Goal: Information Seeking & Learning: Learn about a topic

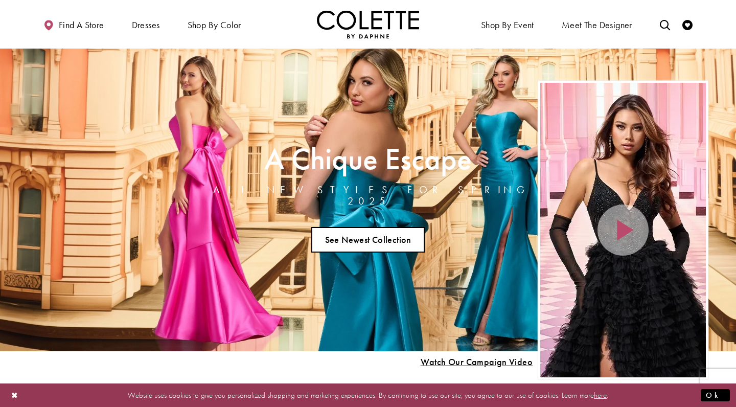
click at [381, 237] on link "See Newest Collection" at bounding box center [367, 240] width 113 height 26
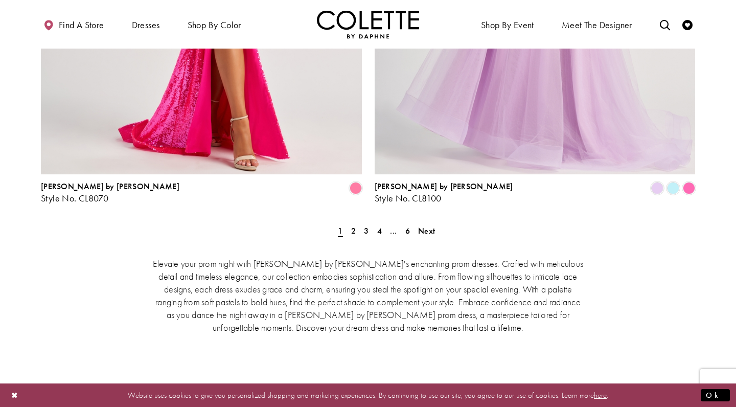
scroll to position [2104, 0]
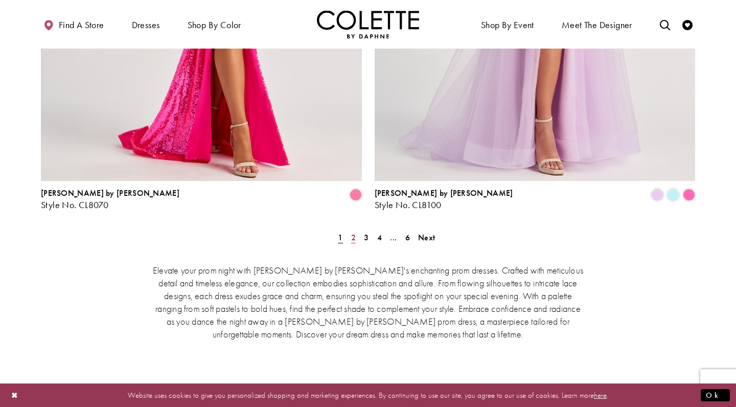
click at [355, 232] on span "2" at bounding box center [353, 237] width 5 height 11
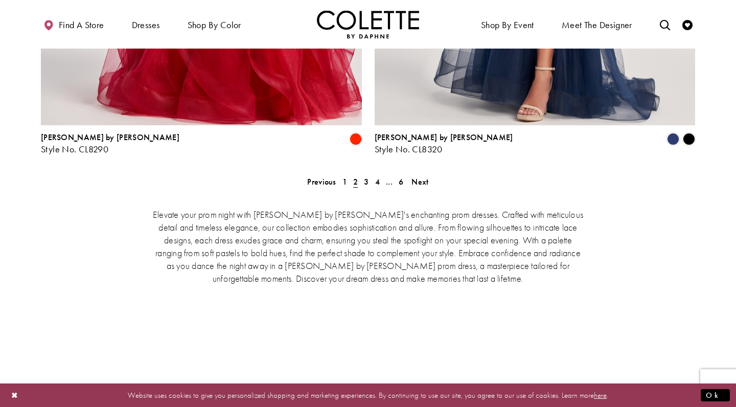
scroll to position [2121, 0]
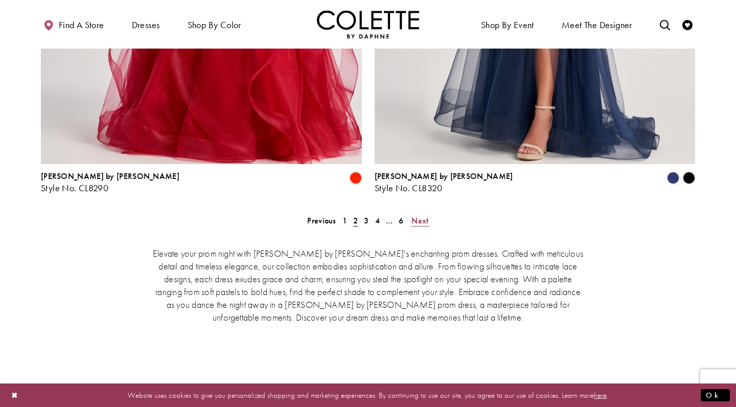
click at [425, 215] on span "Next" at bounding box center [419, 220] width 17 height 11
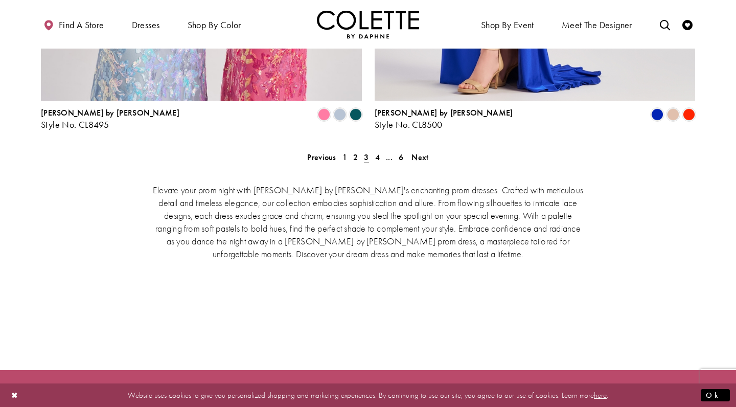
scroll to position [2182, 0]
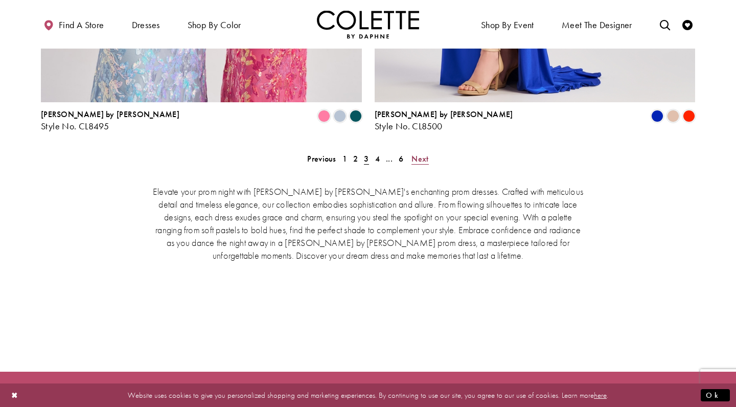
click at [424, 153] on span "Next" at bounding box center [419, 158] width 17 height 11
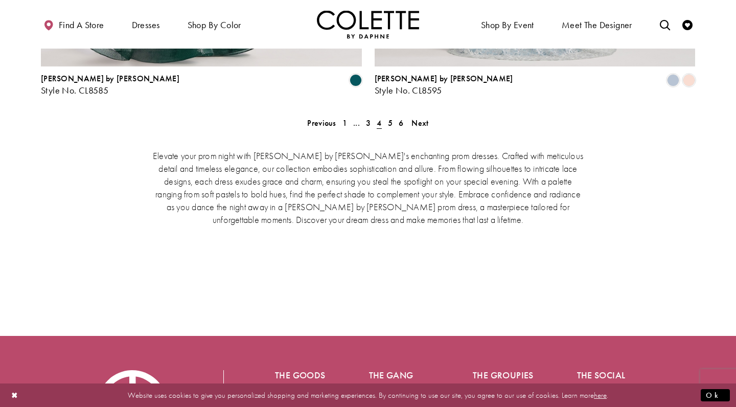
scroll to position [2215, 0]
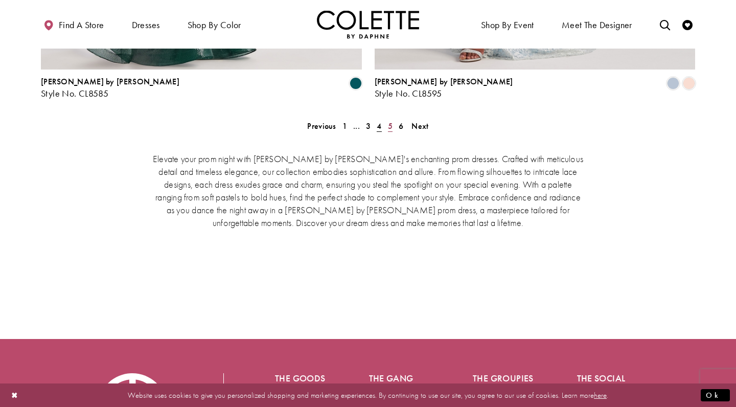
click at [394, 119] on link "5" at bounding box center [390, 126] width 11 height 15
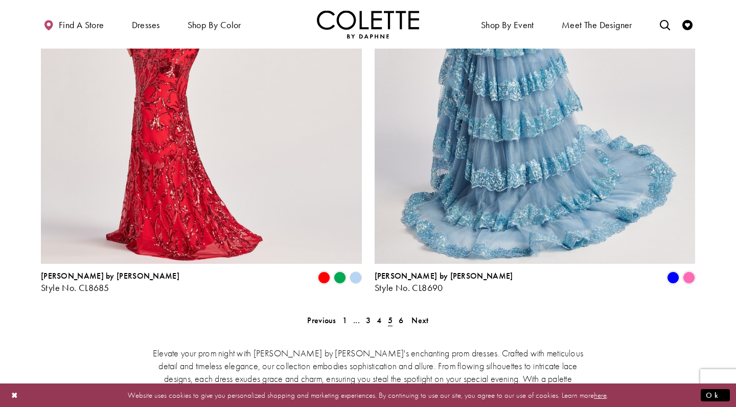
scroll to position [2025, 0]
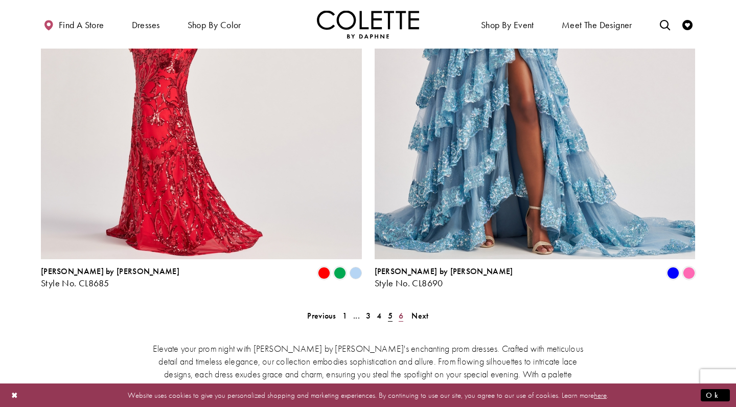
click at [401, 310] on span "6" at bounding box center [401, 315] width 5 height 11
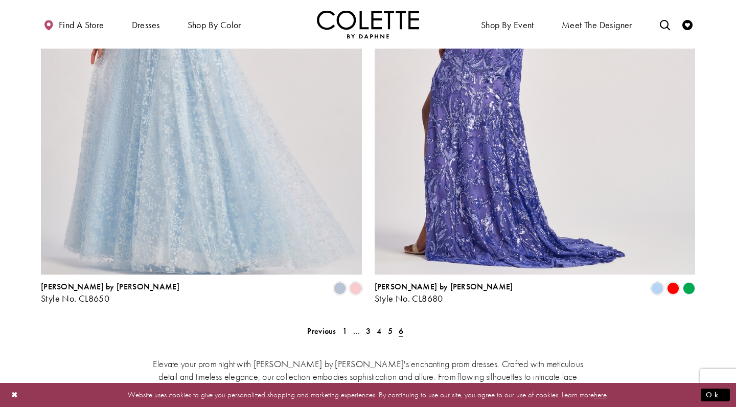
scroll to position [1652, 0]
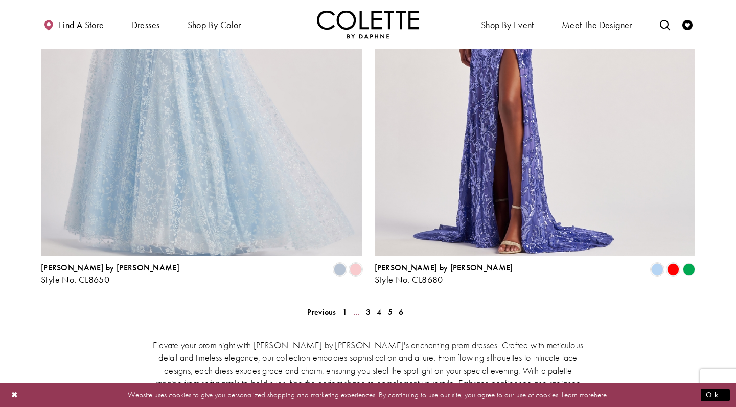
click at [355, 307] on span "..." at bounding box center [356, 312] width 7 height 11
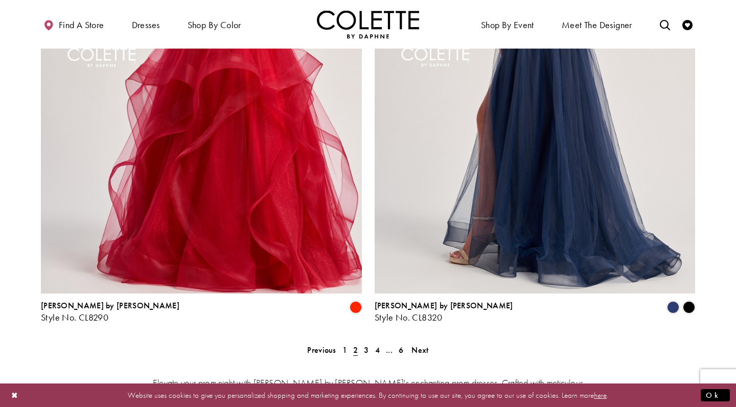
scroll to position [1960, 0]
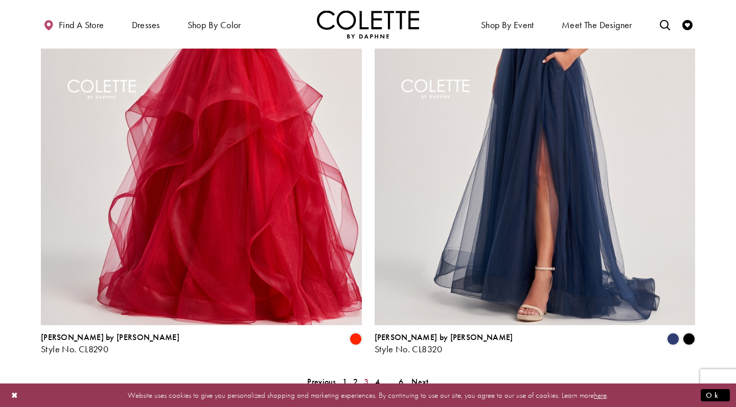
click at [367, 376] on span "3" at bounding box center [366, 381] width 5 height 11
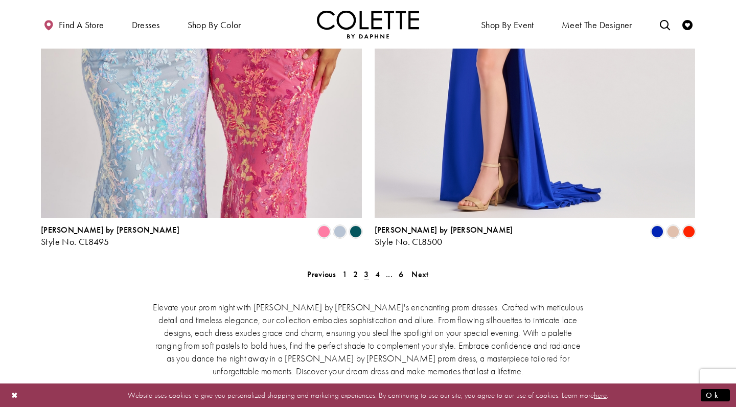
scroll to position [2068, 0]
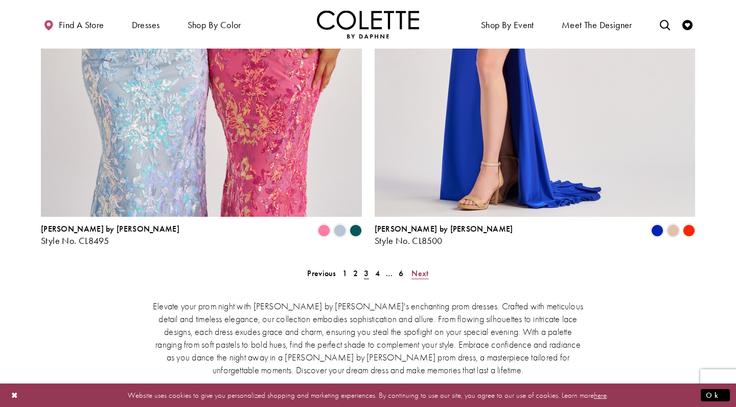
click at [420, 268] on span "Next" at bounding box center [419, 273] width 17 height 11
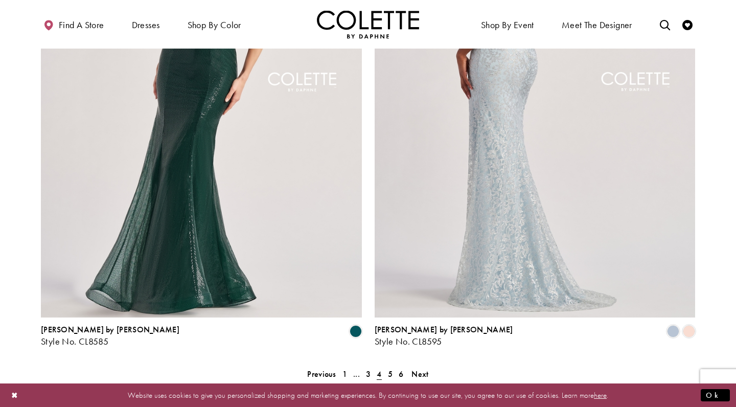
scroll to position [2007, 0]
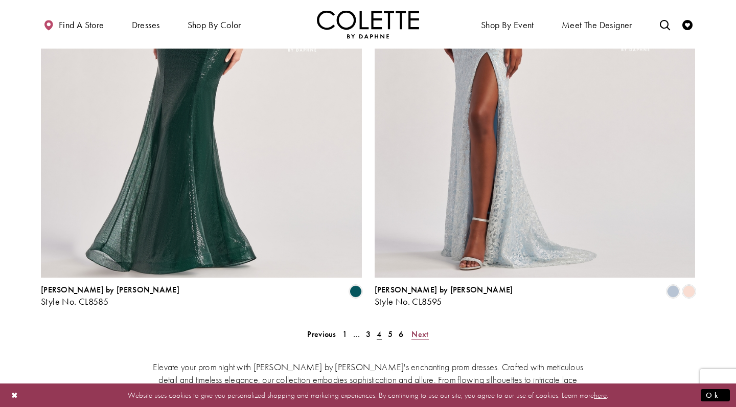
click at [418, 329] on span "Next" at bounding box center [419, 334] width 17 height 11
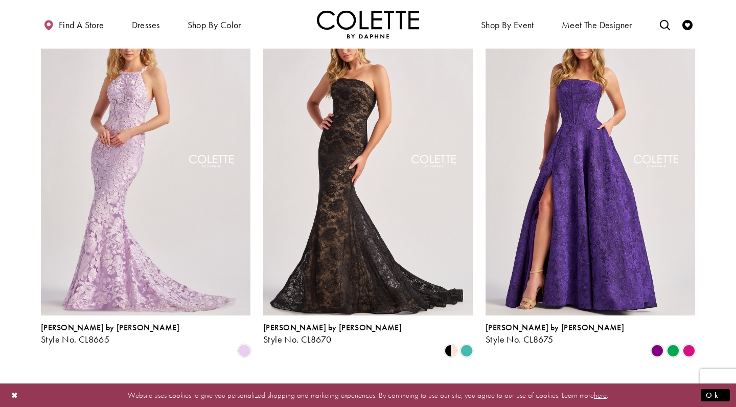
scroll to position [1434, 1]
